Goal: Task Accomplishment & Management: Use online tool/utility

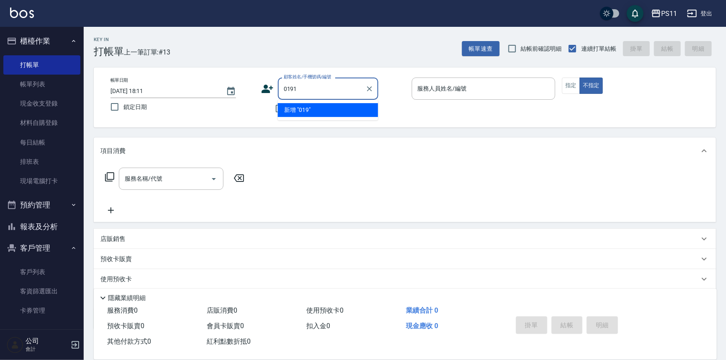
type input "0191"
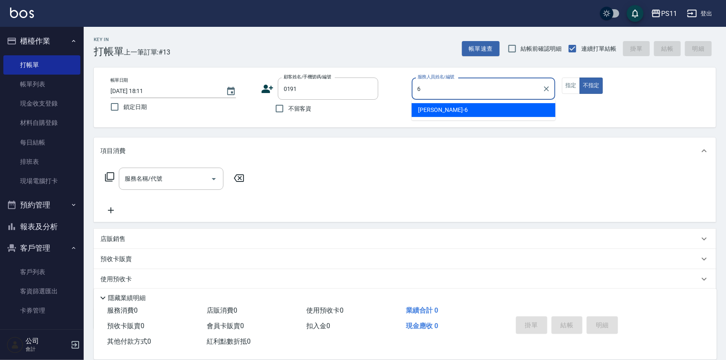
type input "[PERSON_NAME]6"
type button "false"
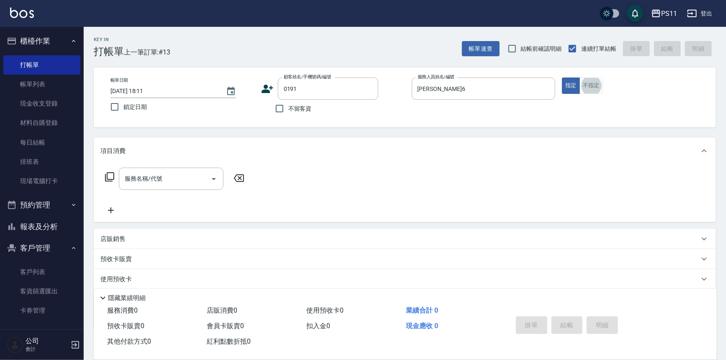
type input "[PERSON_NAME]/0906042686/0191"
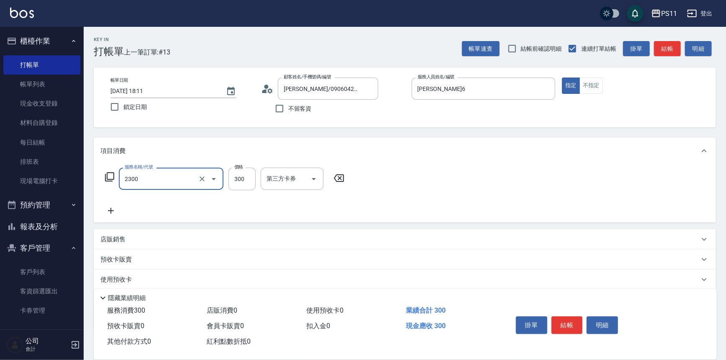
type input "剪髮(2300)"
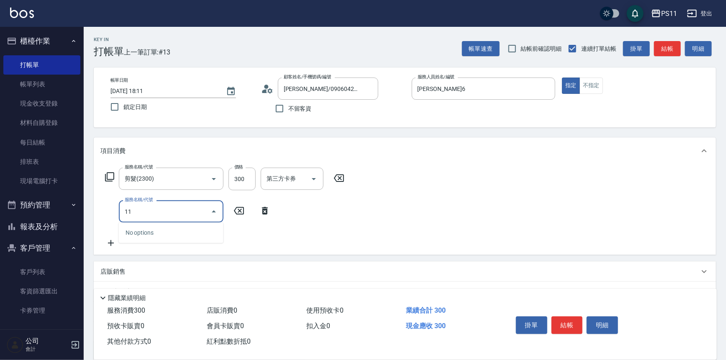
type input "1"
type input "洗髮300(1300)"
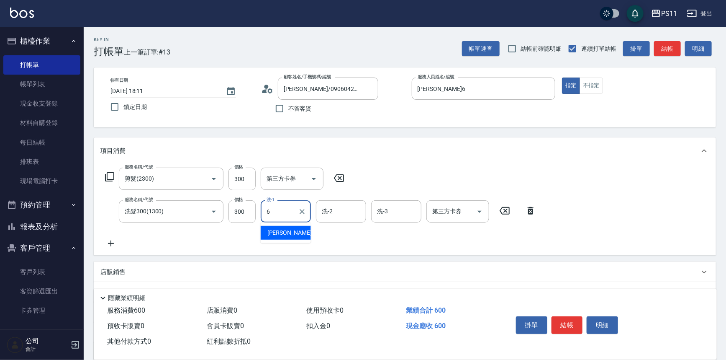
type input "[PERSON_NAME]6"
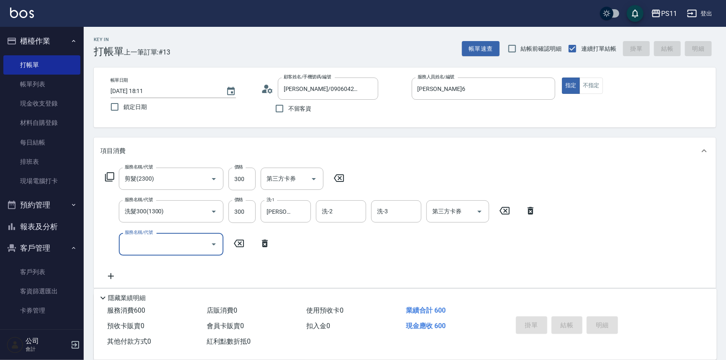
type input "[DATE] 18:57"
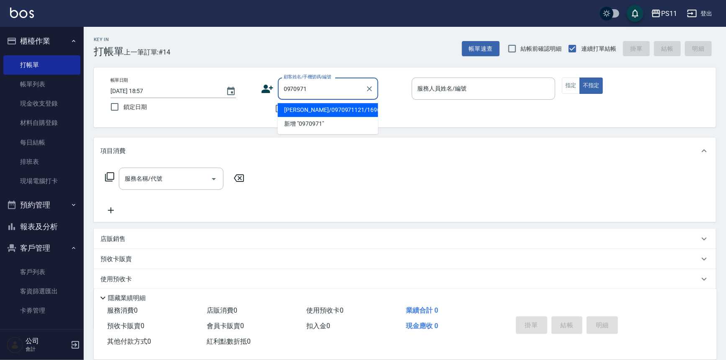
click at [361, 111] on li "[PERSON_NAME]/0970971121/1696" at bounding box center [328, 110] width 100 height 14
type input "[PERSON_NAME]/0970971121/1696"
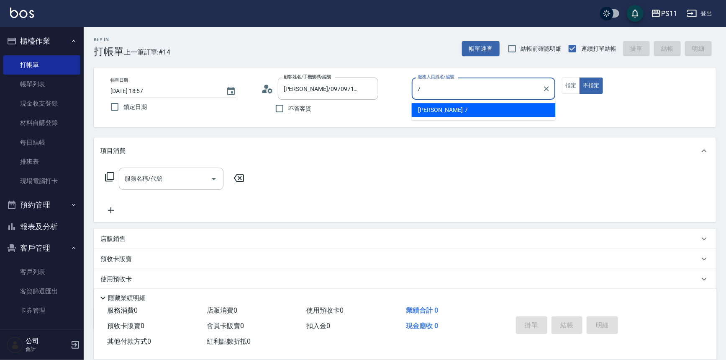
type input "[PERSON_NAME]-7"
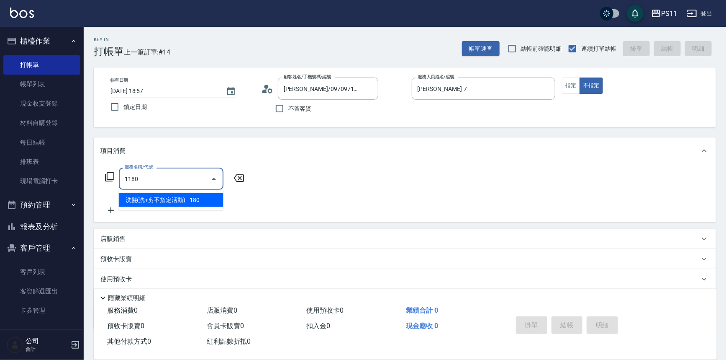
type input "洗髮(洗+剪不指定活動)(1180)"
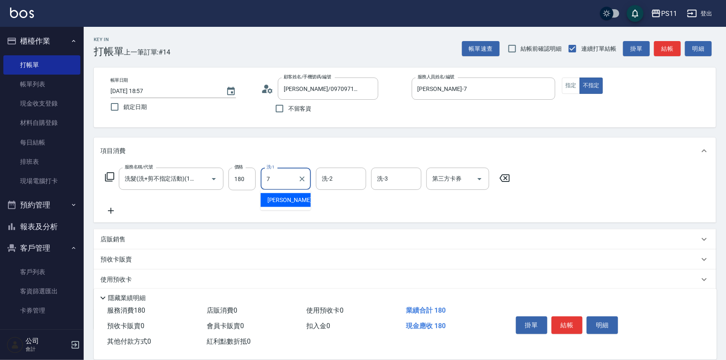
type input "[PERSON_NAME]-7"
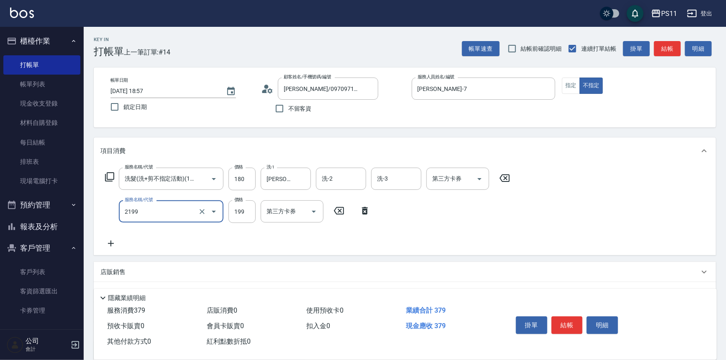
type input "不指定剪髮活動(2199)"
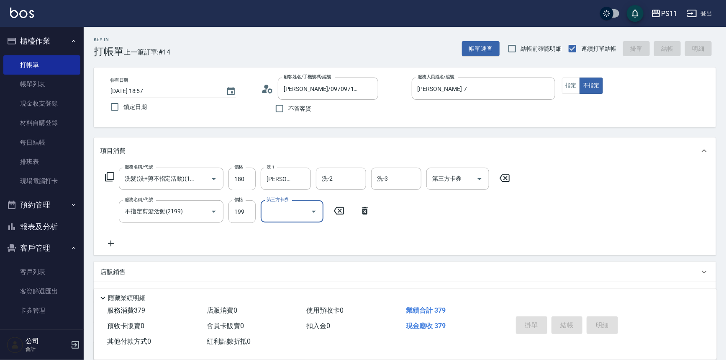
type input "[DATE] 19:44"
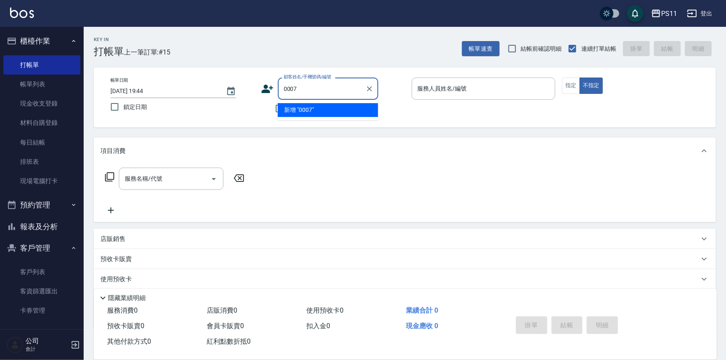
type input "0007"
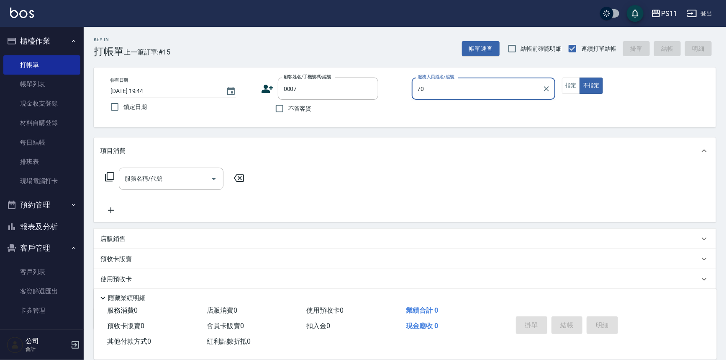
type input "70"
click at [580, 77] on button "不指定" at bounding box center [591, 85] width 23 height 16
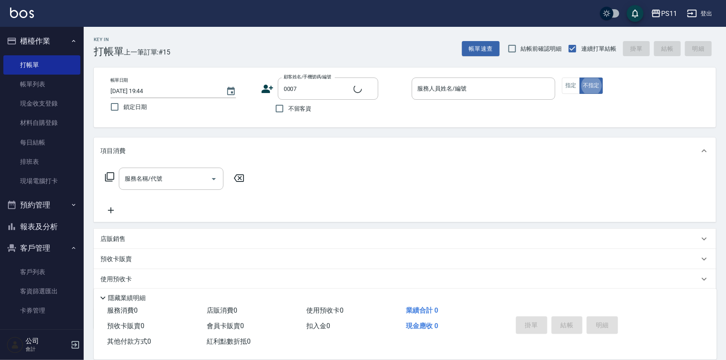
type input "Judy/098888/0007"
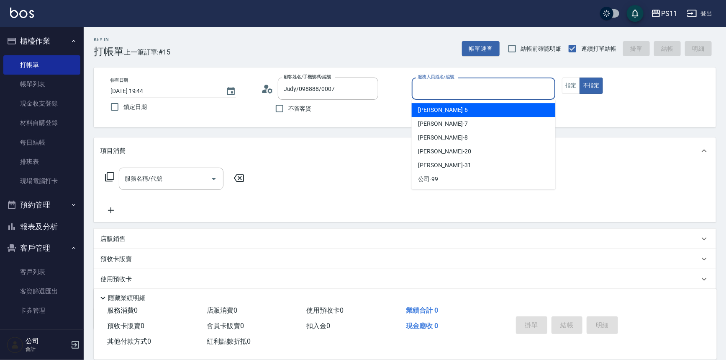
click at [469, 83] on input "服務人員姓名/編號" at bounding box center [484, 88] width 136 height 15
type input "[PERSON_NAME]-7"
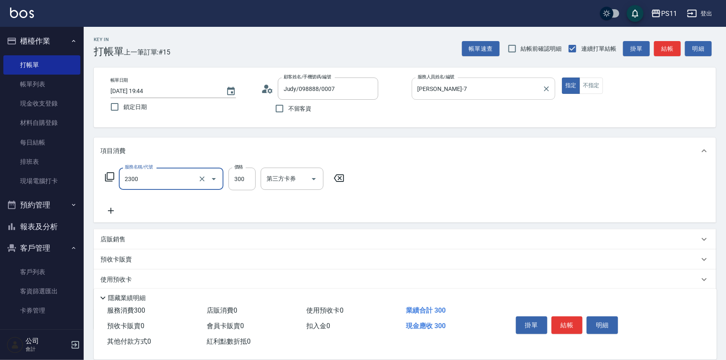
type input "剪髮(2300)"
type input "199"
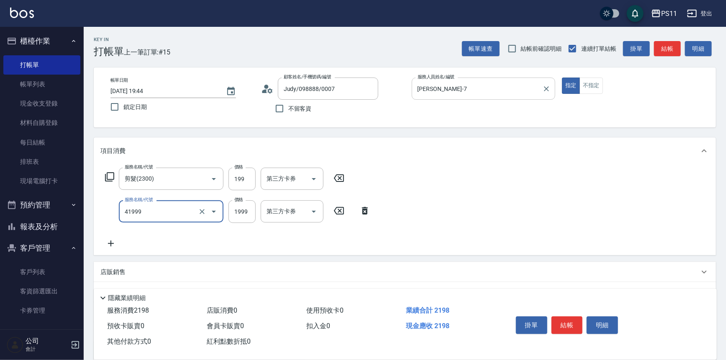
type input "1999以下染髮(41999)"
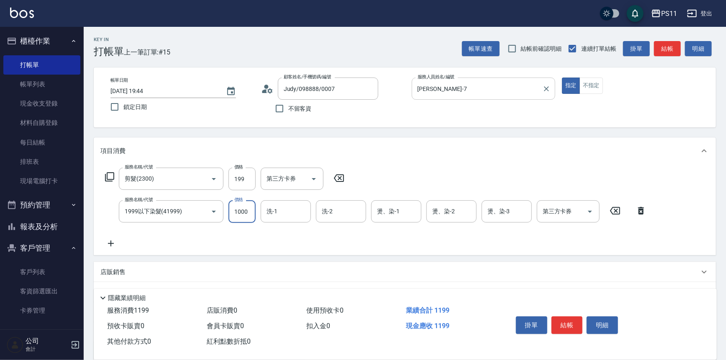
type input "1000"
type input "[PERSON_NAME]-7"
type input "7"
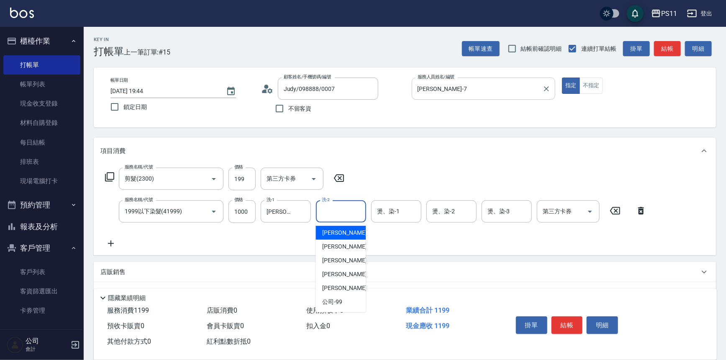
type input "[PERSON_NAME]6"
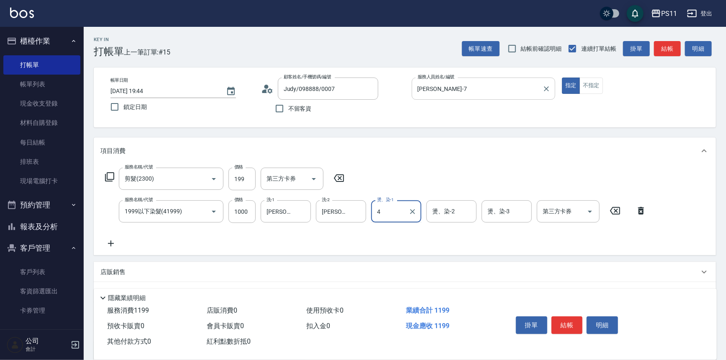
type input "4"
click at [355, 207] on icon "Clear" at bounding box center [357, 211] width 8 height 8
click at [381, 207] on div "燙、染-1 燙、染-1" at bounding box center [396, 211] width 50 height 22
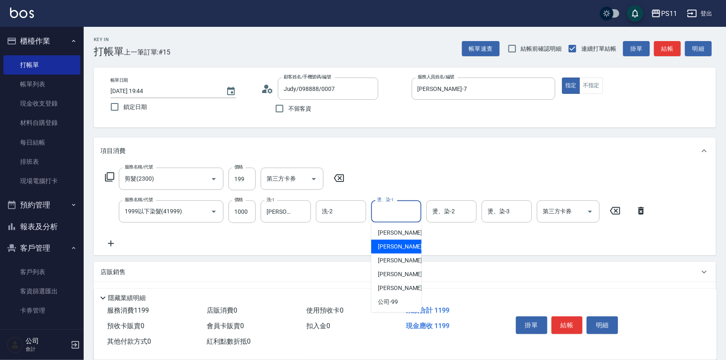
click at [400, 251] on div "[PERSON_NAME]-7" at bounding box center [396, 246] width 50 height 14
type input "[PERSON_NAME]-7"
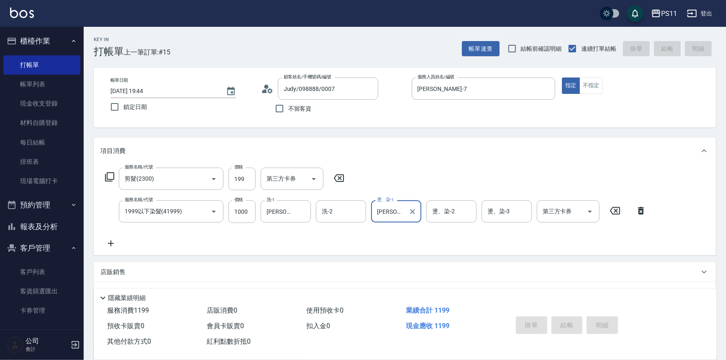
type input "[DATE] 19:55"
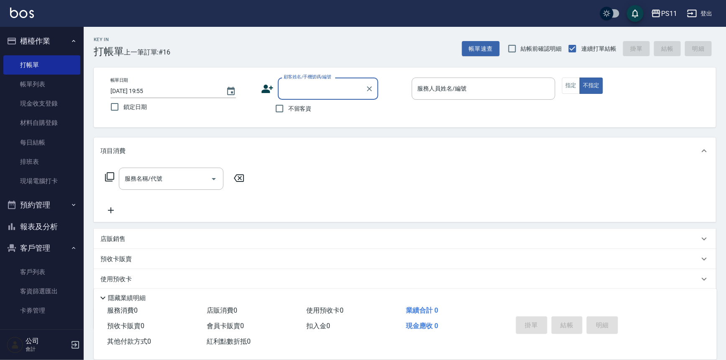
click at [61, 228] on button "報表及分析" at bounding box center [41, 227] width 77 height 22
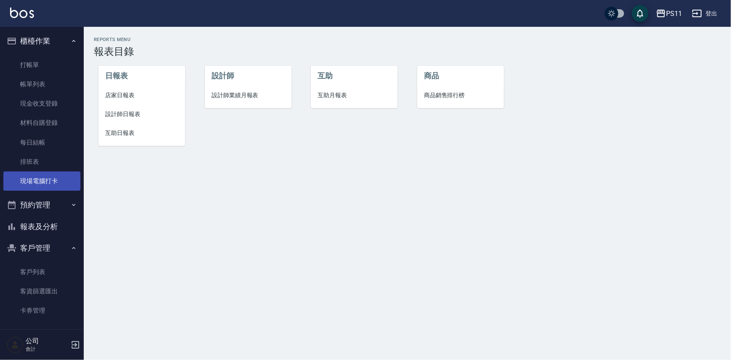
click at [41, 180] on link "現場電腦打卡" at bounding box center [41, 180] width 77 height 19
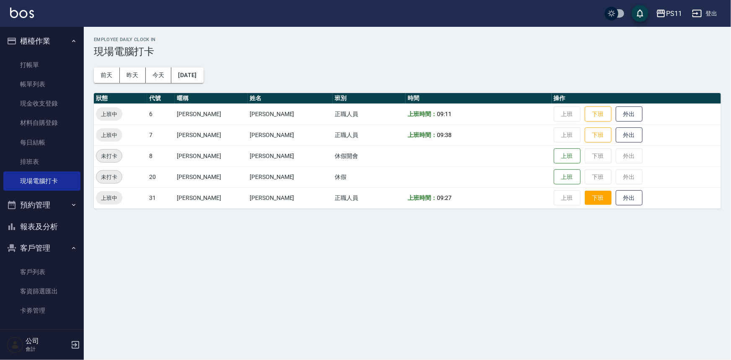
click at [584, 194] on button "下班" at bounding box center [597, 197] width 27 height 15
click at [584, 132] on button "下班" at bounding box center [597, 135] width 27 height 15
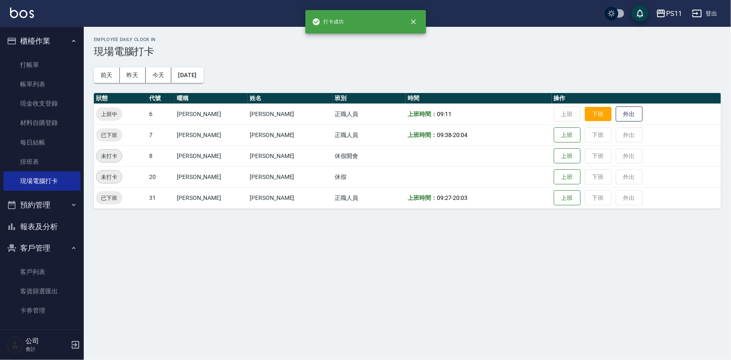
click at [587, 113] on button "下班" at bounding box center [597, 114] width 27 height 15
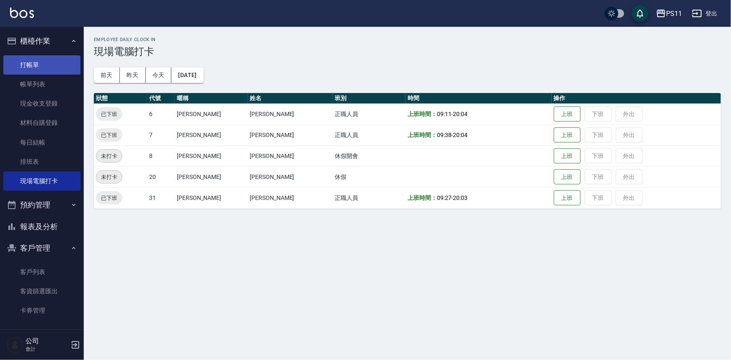
click at [34, 59] on link "打帳單" at bounding box center [41, 64] width 77 height 19
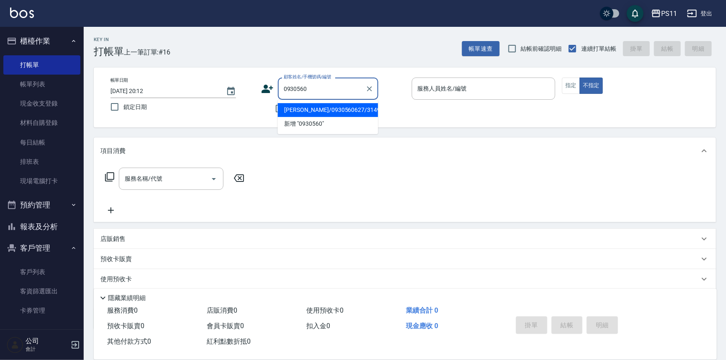
click at [316, 113] on li "[PERSON_NAME]/0930560627/3149" at bounding box center [328, 110] width 100 height 14
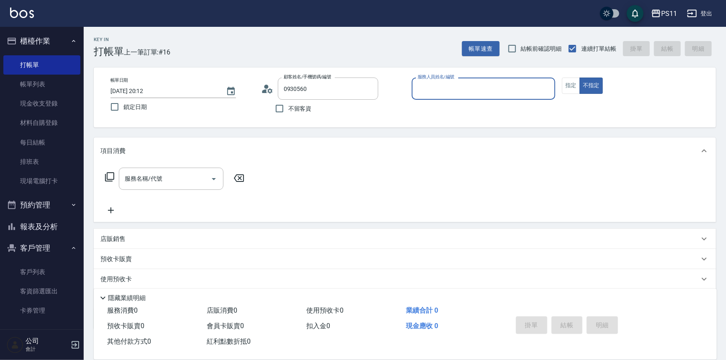
type input "[PERSON_NAME]/0930560627/3149"
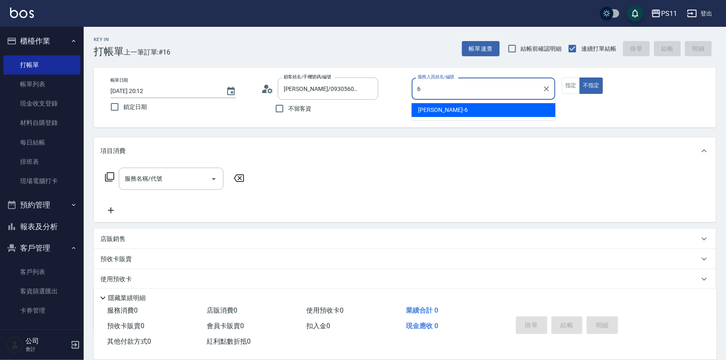
type input "[PERSON_NAME]6"
type button "false"
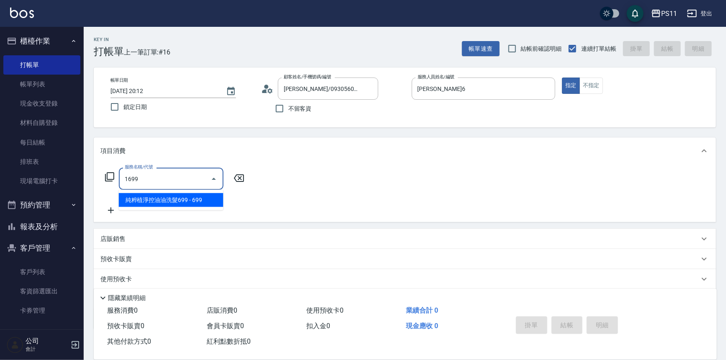
type input "純粹植淨控油油洗髮699(1699)"
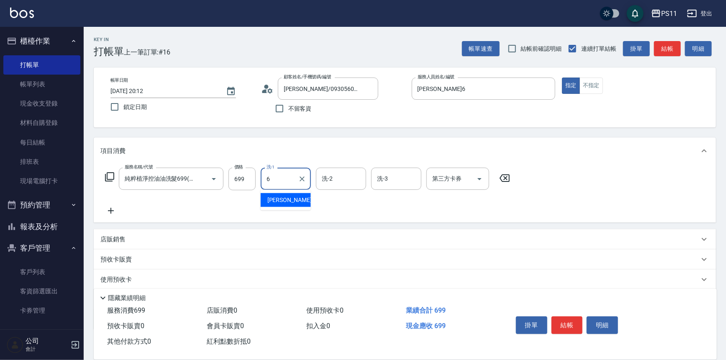
type input "[PERSON_NAME]6"
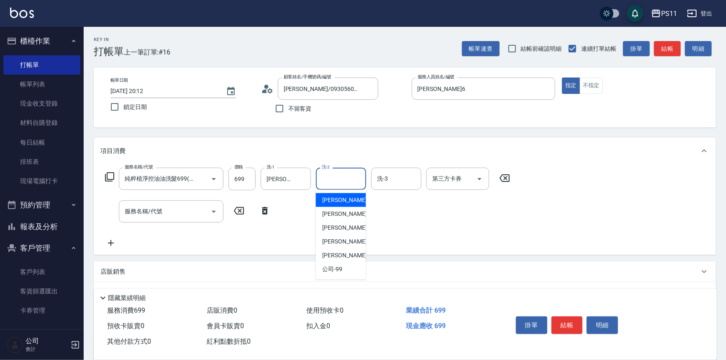
click at [353, 176] on input "洗-2" at bounding box center [341, 178] width 43 height 15
type input "[PERSON_NAME]-31"
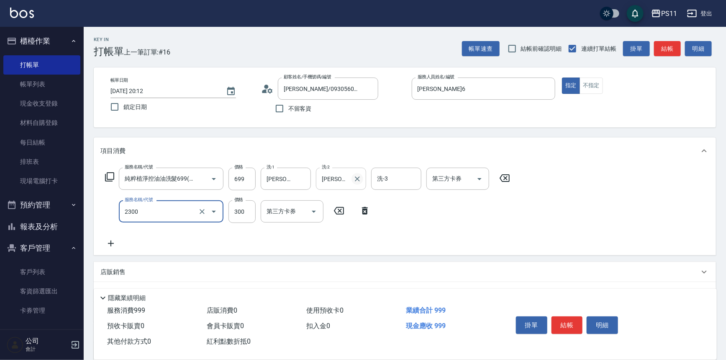
type input "剪髮(2300)"
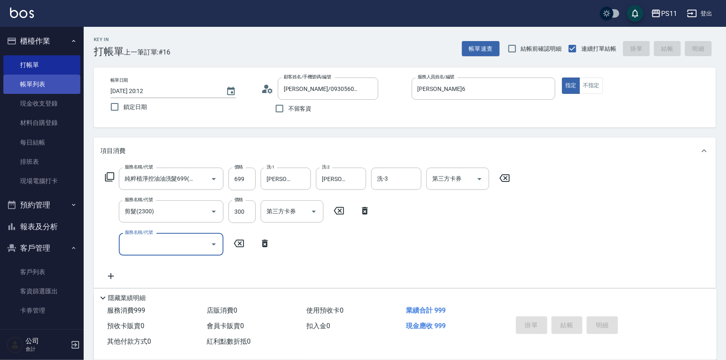
type input "[DATE] 20:17"
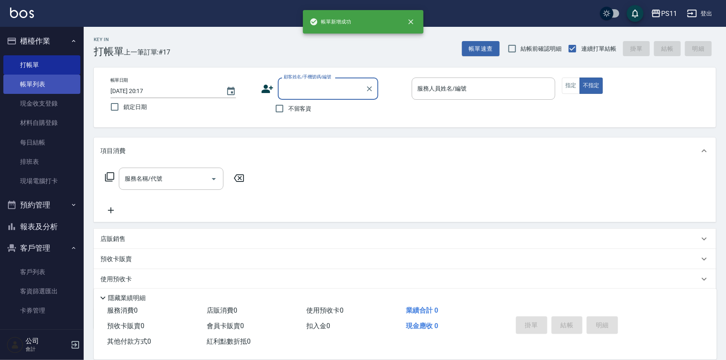
click at [58, 91] on link "帳單列表" at bounding box center [41, 84] width 77 height 19
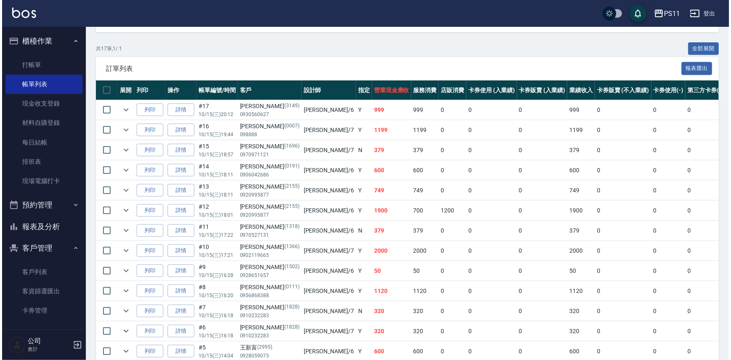
scroll to position [190, 0]
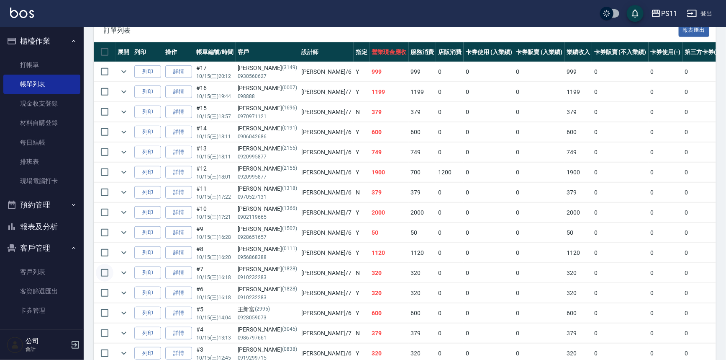
click at [109, 271] on input "checkbox" at bounding box center [105, 273] width 18 height 18
checkbox input "true"
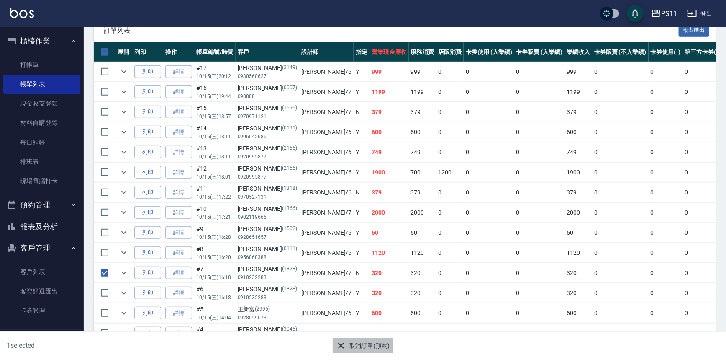
click at [354, 343] on button "取消訂單(預約)" at bounding box center [363, 345] width 61 height 15
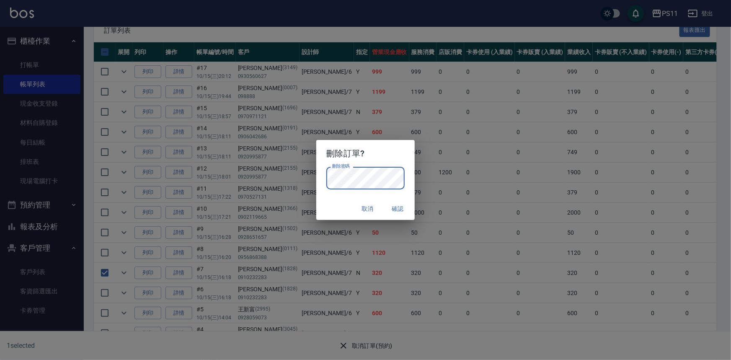
click at [402, 207] on button "確認" at bounding box center [397, 208] width 27 height 15
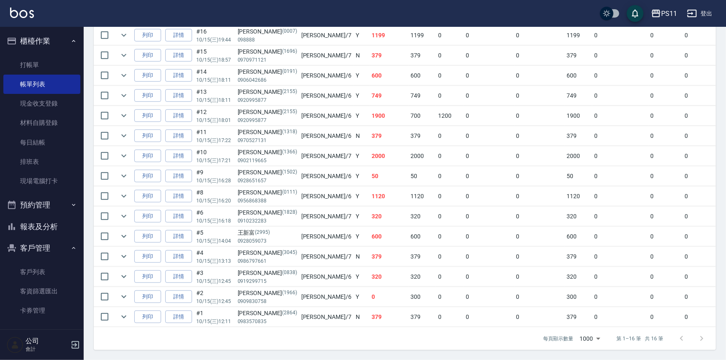
scroll to position [250, 0]
click at [48, 230] on button "報表及分析" at bounding box center [41, 227] width 77 height 22
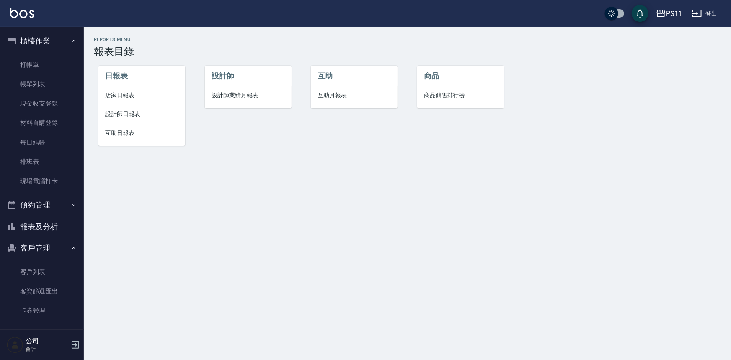
click at [104, 97] on li "店家日報表" at bounding box center [141, 95] width 87 height 19
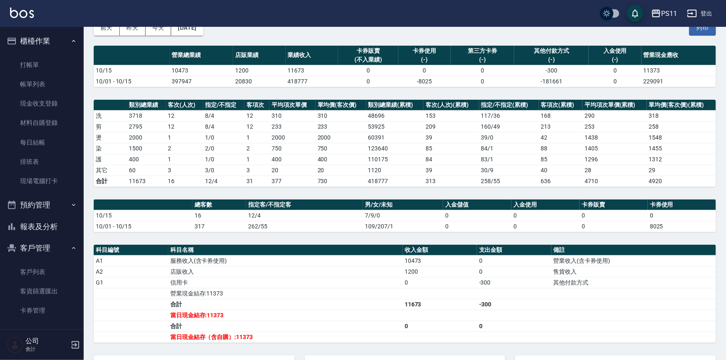
scroll to position [76, 0]
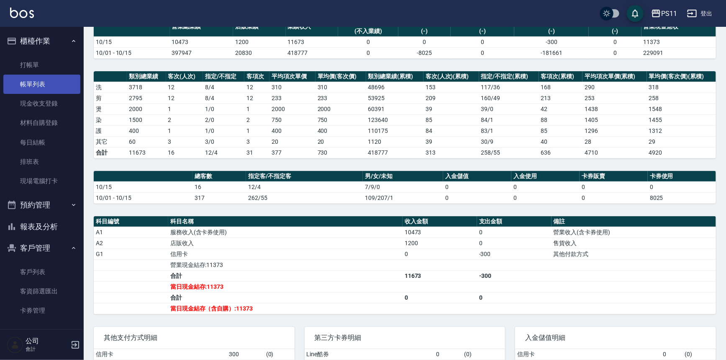
click at [26, 84] on link "帳單列表" at bounding box center [41, 84] width 77 height 19
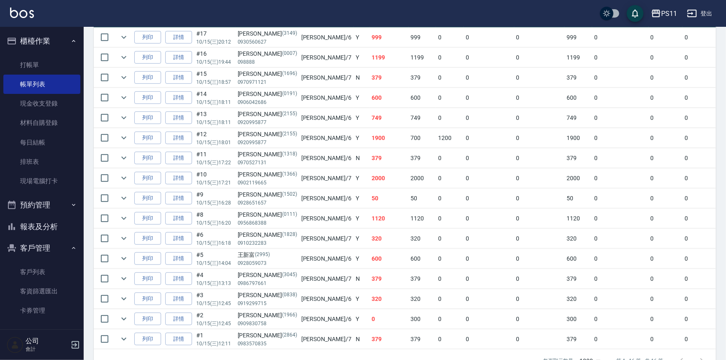
scroll to position [228, 0]
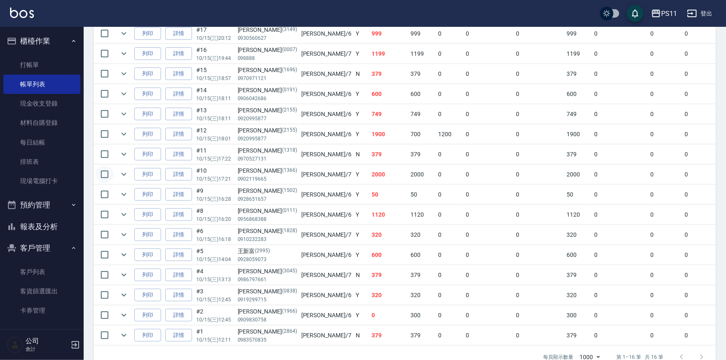
click at [108, 173] on input "checkbox" at bounding box center [105, 174] width 18 height 18
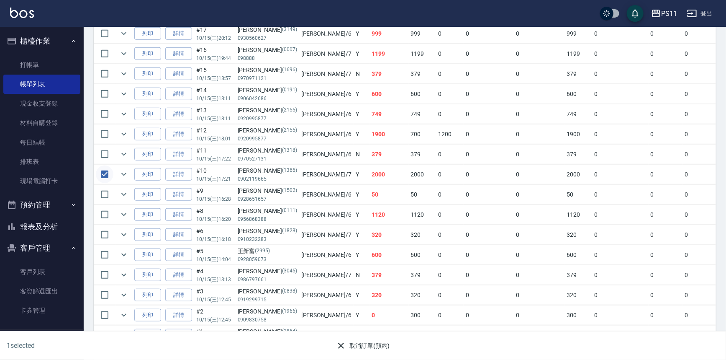
click at [108, 174] on input "checkbox" at bounding box center [105, 174] width 18 height 18
checkbox input "false"
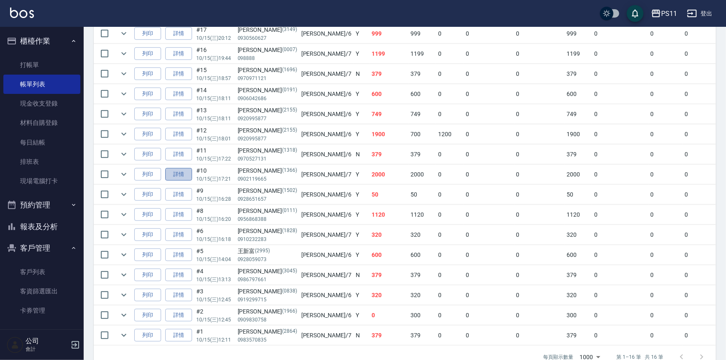
click at [174, 169] on link "詳情" at bounding box center [178, 174] width 27 height 13
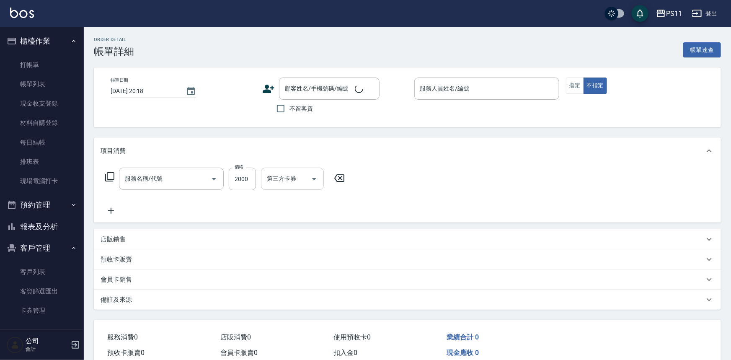
type input "[DATE] 17:21"
type input "[PERSON_NAME]-7"
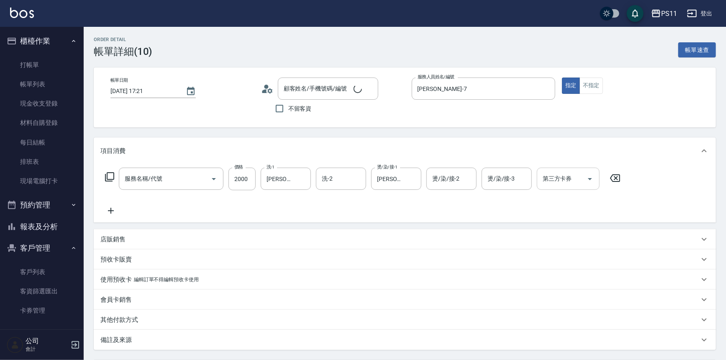
type input "[PERSON_NAME]/0902119665/1366"
type input "2000以上燙髮(32000)"
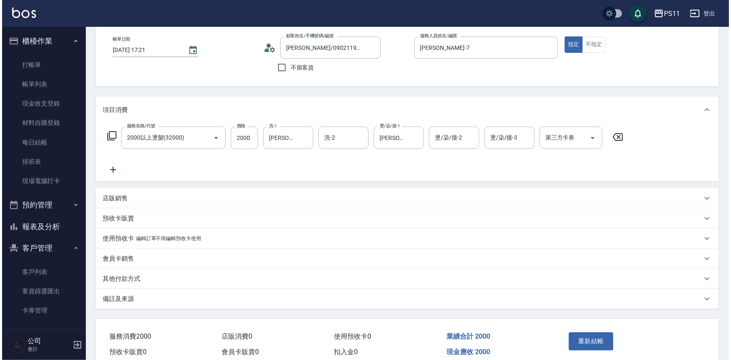
scroll to position [79, 0]
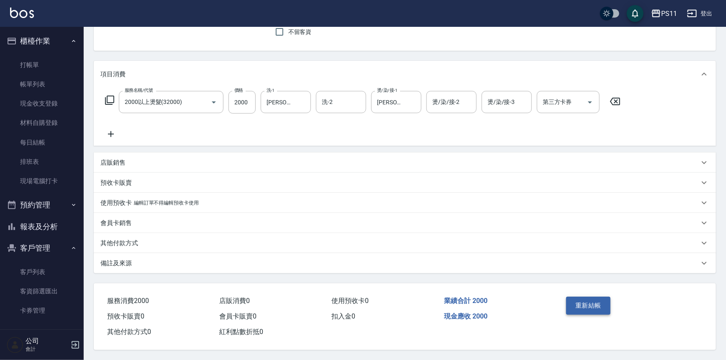
click at [583, 303] on button "重新結帳" at bounding box center [588, 305] width 44 height 18
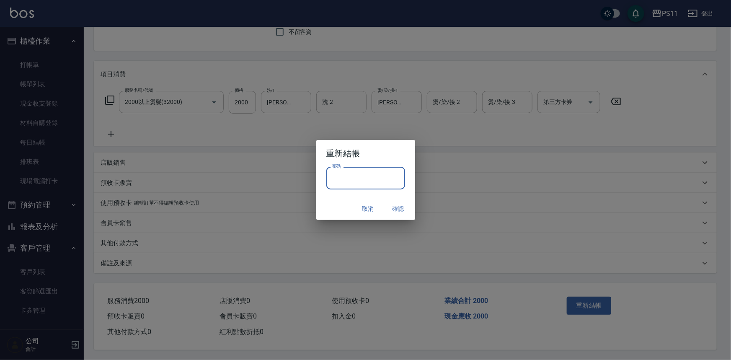
click at [362, 176] on input "密碼" at bounding box center [365, 178] width 79 height 23
type input "****"
click at [402, 208] on button "確認" at bounding box center [398, 208] width 27 height 15
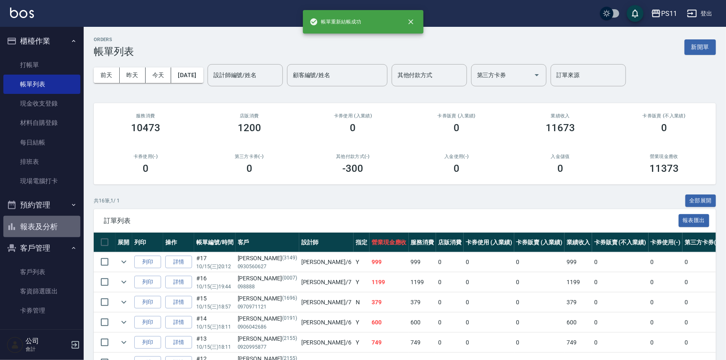
click at [56, 229] on button "報表及分析" at bounding box center [41, 227] width 77 height 22
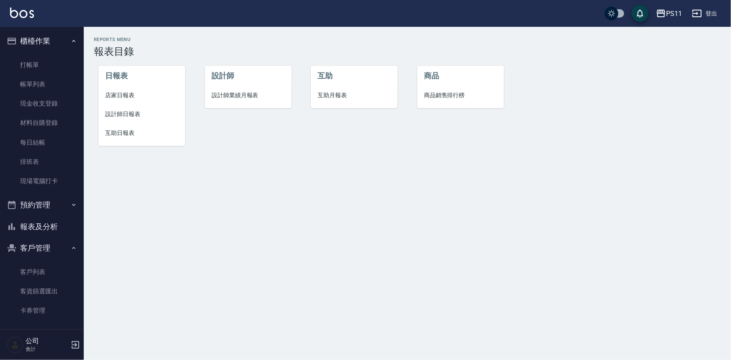
click at [134, 98] on span "店家日報表" at bounding box center [141, 95] width 73 height 9
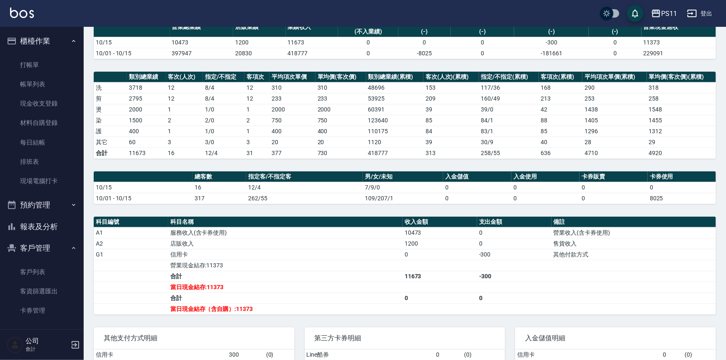
scroll to position [76, 0]
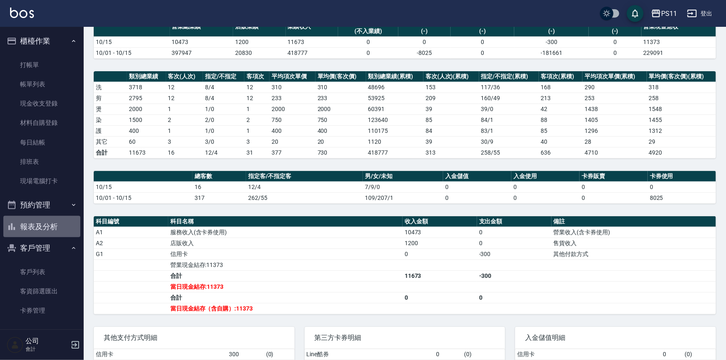
click at [45, 218] on button "報表及分析" at bounding box center [41, 227] width 77 height 22
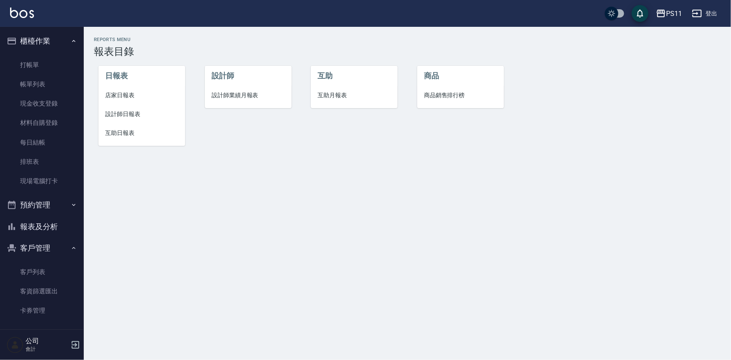
click at [115, 117] on span "設計師日報表" at bounding box center [141, 114] width 73 height 9
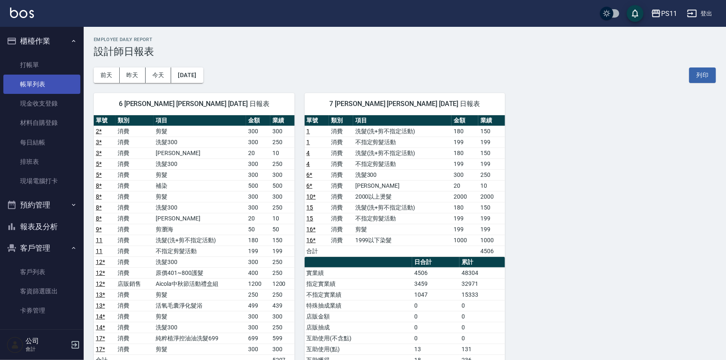
click at [43, 90] on link "帳單列表" at bounding box center [41, 84] width 77 height 19
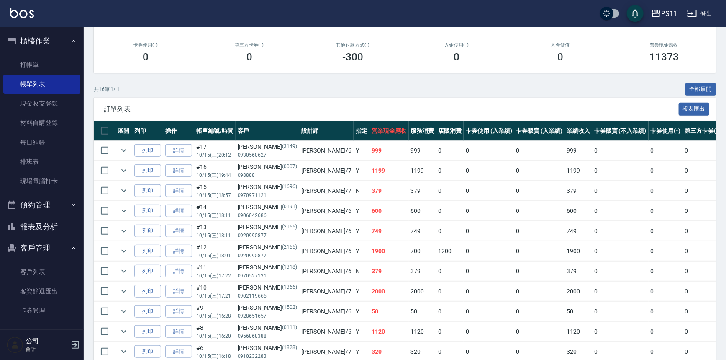
scroll to position [114, 0]
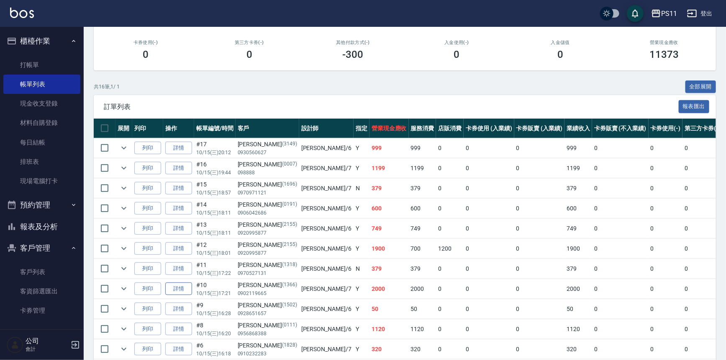
click at [177, 287] on link "詳情" at bounding box center [178, 288] width 27 height 13
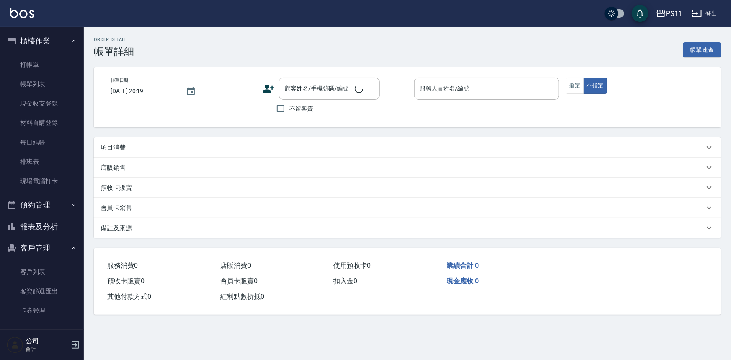
type input "[DATE] 17:21"
type input "[PERSON_NAME]-7"
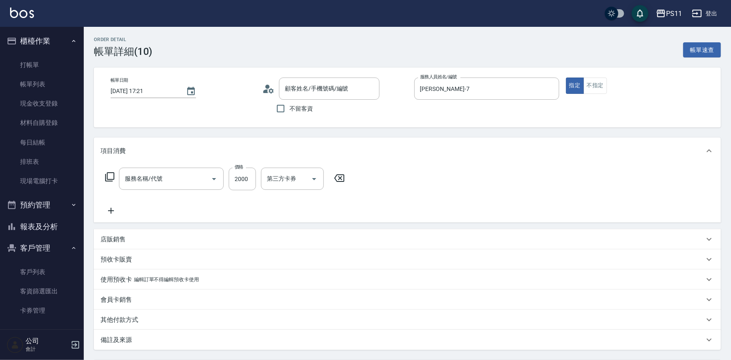
type input "2000以上燙髮(32000)"
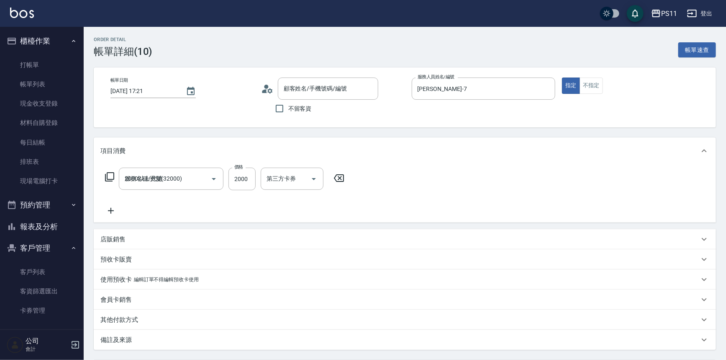
type input "[PERSON_NAME]/0902119665/1366"
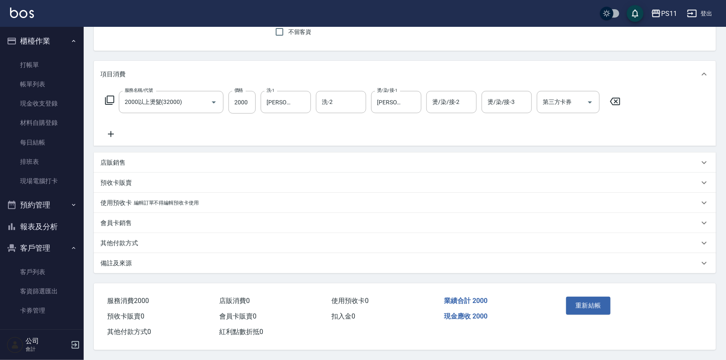
scroll to position [79, 0]
click at [595, 305] on button "重新結帳" at bounding box center [588, 305] width 44 height 18
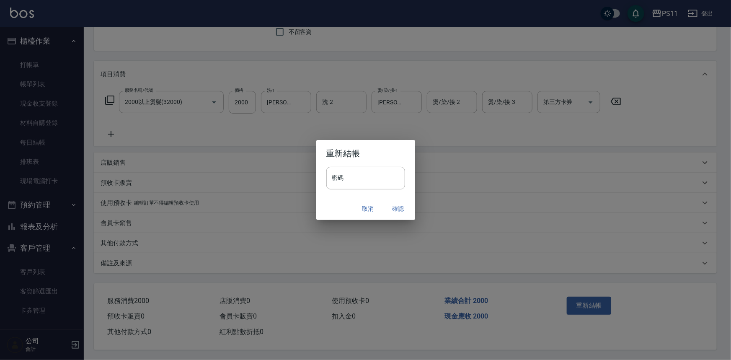
click at [372, 202] on button "取消" at bounding box center [368, 208] width 27 height 15
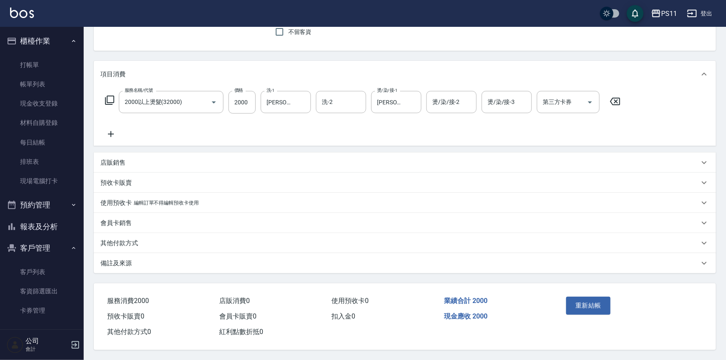
click at [121, 239] on p "其他付款方式" at bounding box center [119, 243] width 38 height 9
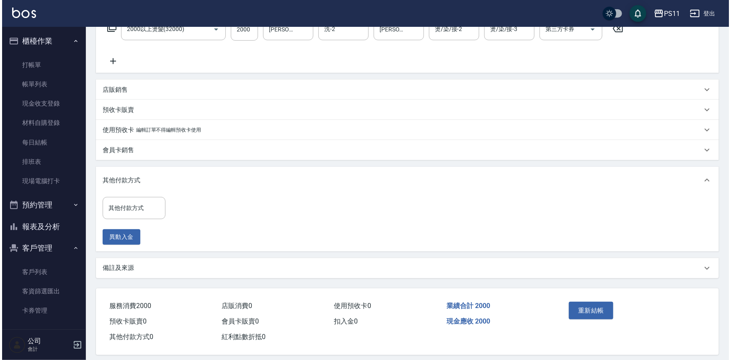
scroll to position [155, 0]
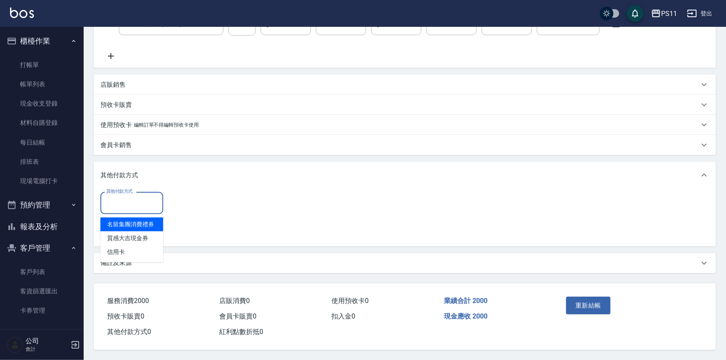
click at [147, 207] on input "其他付款方式" at bounding box center [131, 203] width 55 height 15
click at [145, 245] on span "信用卡" at bounding box center [131, 252] width 63 height 14
type input "信用卡"
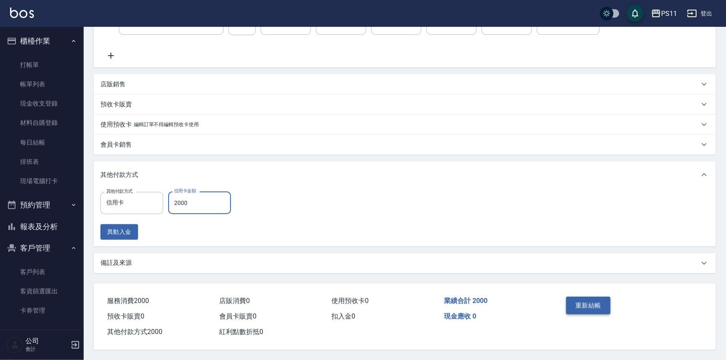
type input "2000"
click at [585, 305] on button "重新結帳" at bounding box center [588, 305] width 44 height 18
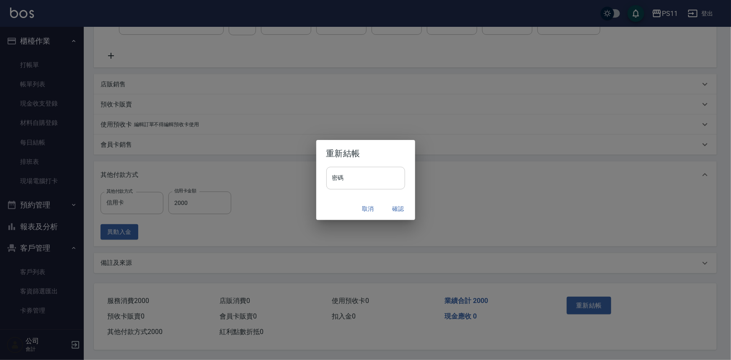
click at [379, 180] on input "密碼" at bounding box center [365, 178] width 79 height 23
type input "****"
click at [406, 206] on button "確認" at bounding box center [398, 208] width 27 height 15
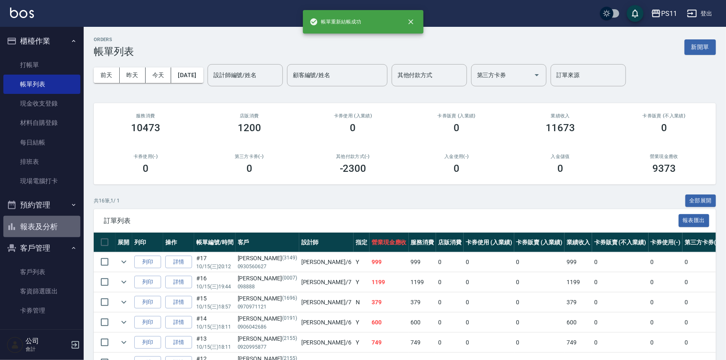
drag, startPoint x: 52, startPoint y: 222, endPoint x: 49, endPoint y: 202, distance: 20.4
click at [51, 222] on button "報表及分析" at bounding box center [41, 227] width 77 height 22
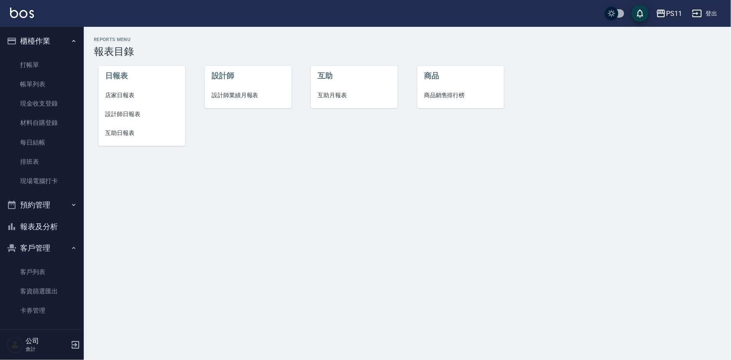
click at [133, 100] on li "店家日報表" at bounding box center [141, 95] width 87 height 19
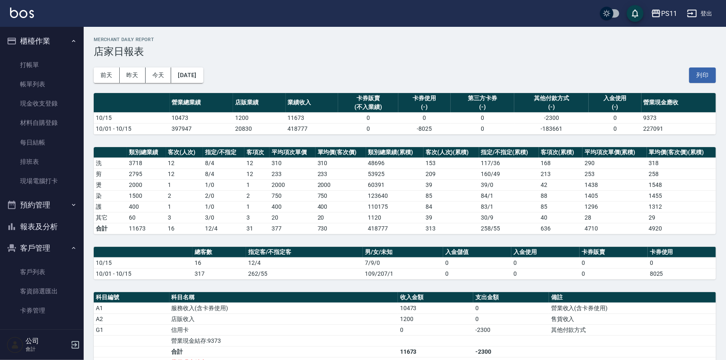
scroll to position [76, 0]
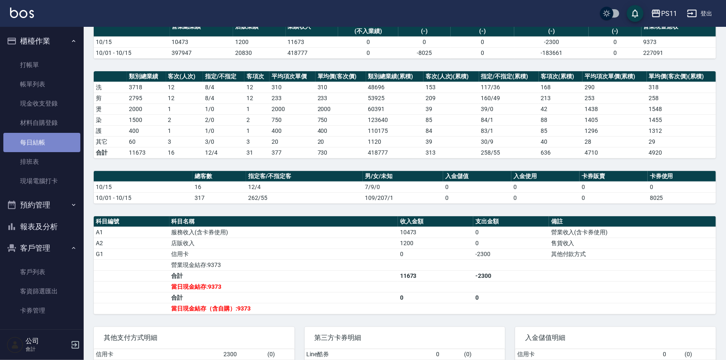
click at [43, 138] on link "每日結帳" at bounding box center [41, 142] width 77 height 19
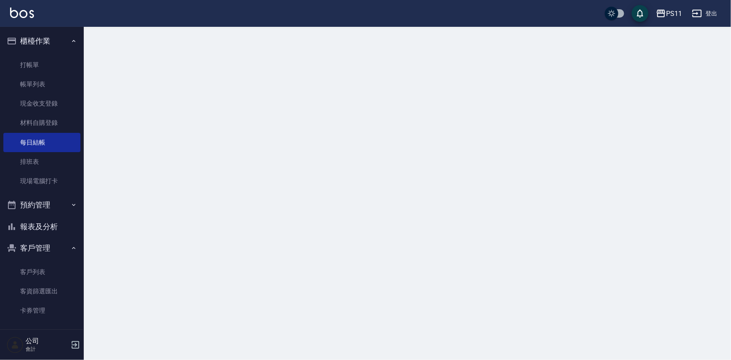
click at [44, 223] on button "報表及分析" at bounding box center [41, 227] width 77 height 22
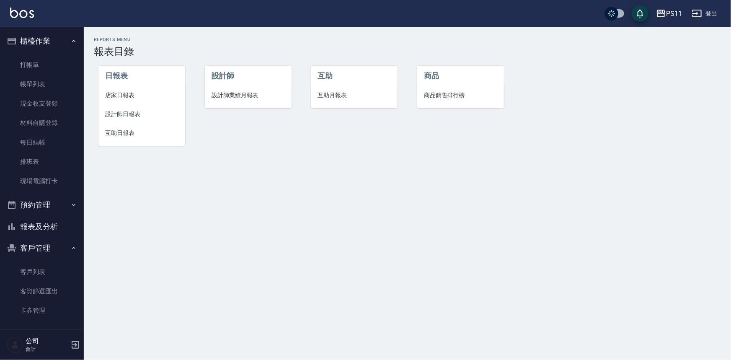
click at [122, 111] on span "設計師日報表" at bounding box center [141, 114] width 73 height 9
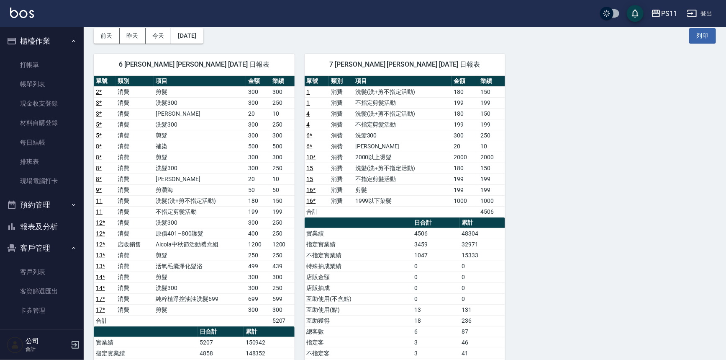
scroll to position [114, 0]
